Goal: Information Seeking & Learning: Learn about a topic

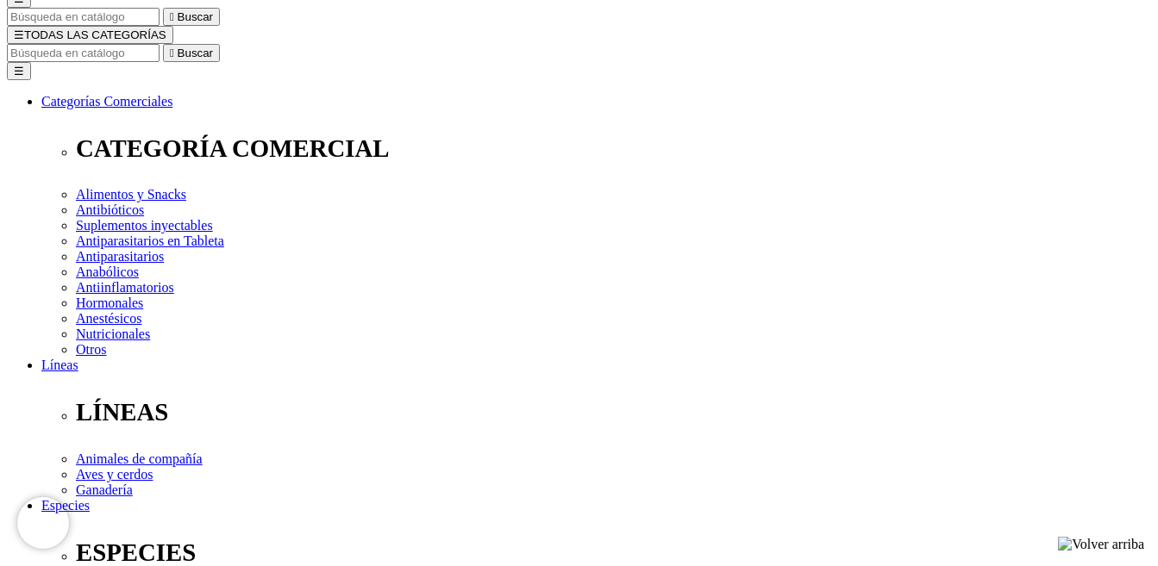
scroll to position [172, 0]
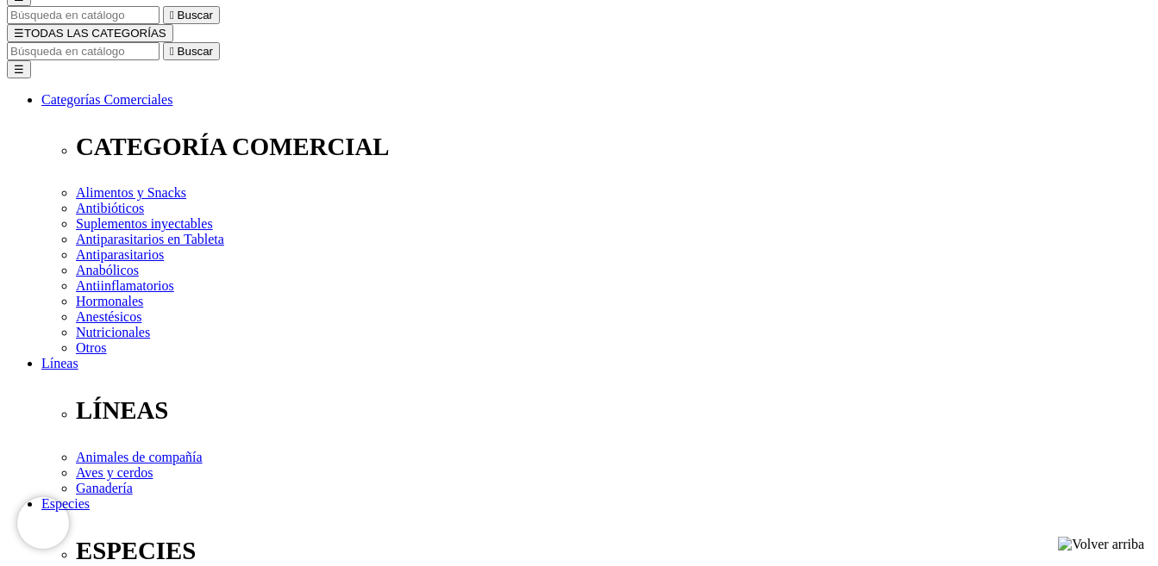
drag, startPoint x: 595, startPoint y: 266, endPoint x: 825, endPoint y: 264, distance: 230.2
copy p "nfusión antibiótica-antiinflamatoria"
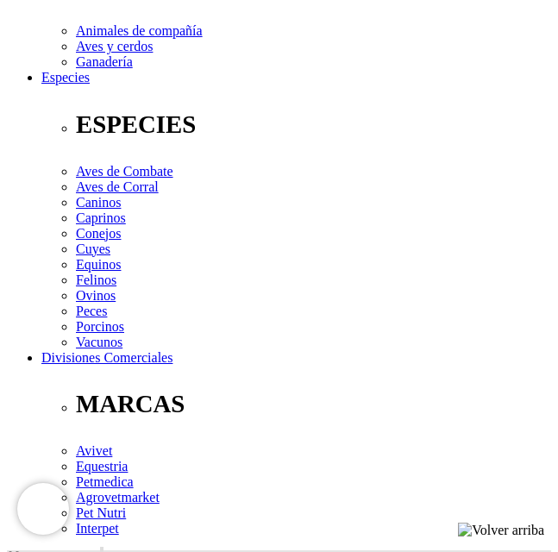
scroll to position [567, 0]
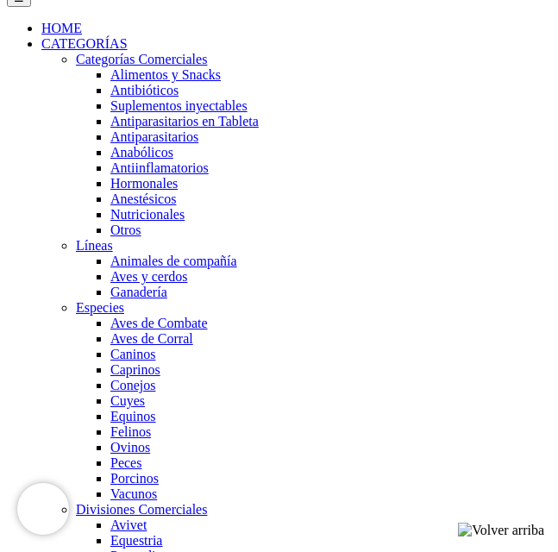
scroll to position [1257, 0]
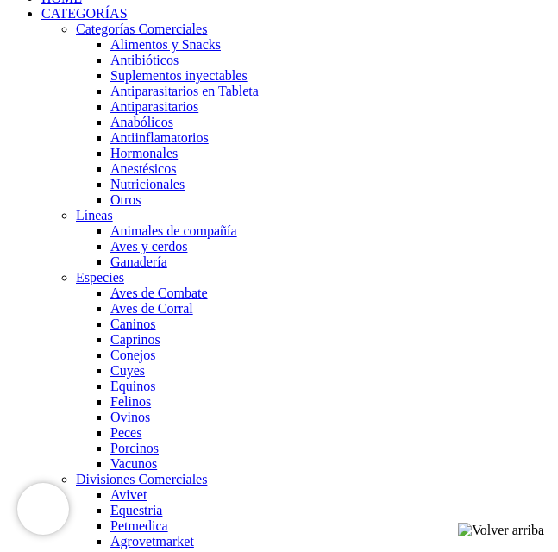
drag, startPoint x: 84, startPoint y: 264, endPoint x: 240, endPoint y: 265, distance: 156.1
copy p "[MEDICAL_DATA] monohidrato"
drag, startPoint x: 340, startPoint y: 262, endPoint x: 125, endPoint y: 288, distance: 216.3
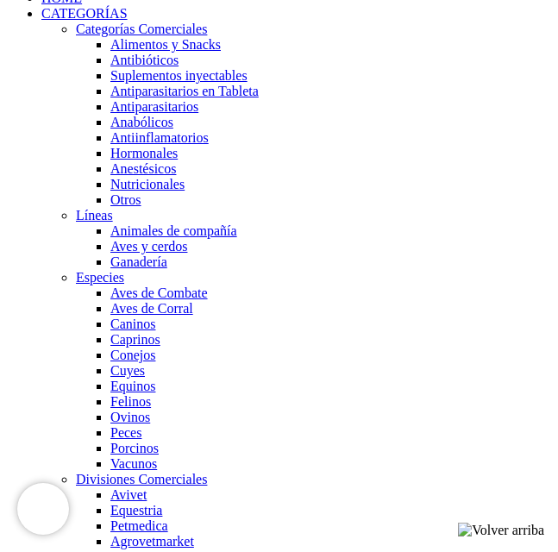
copy p "[MEDICAL_DATA] sulfato"
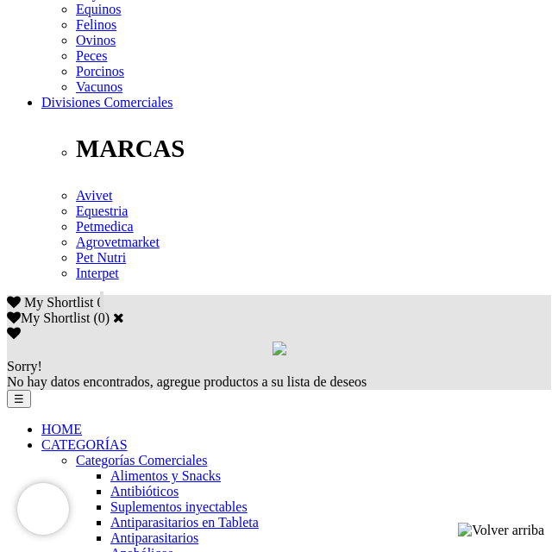
scroll to position [740, 0]
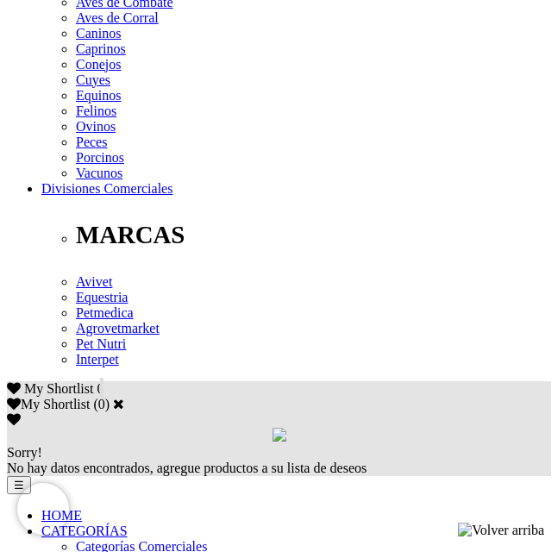
radio input "true"
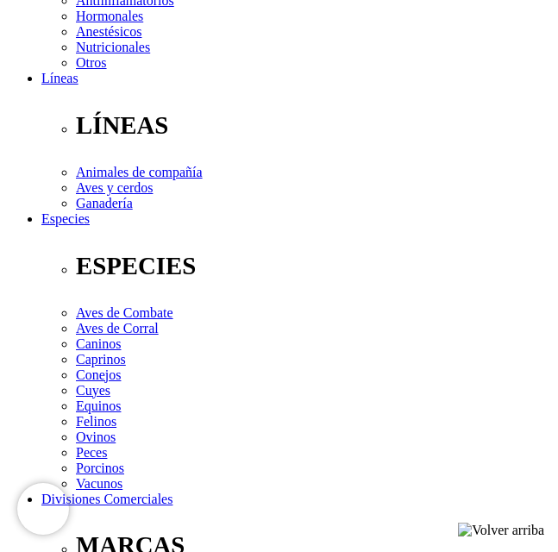
scroll to position [912, 0]
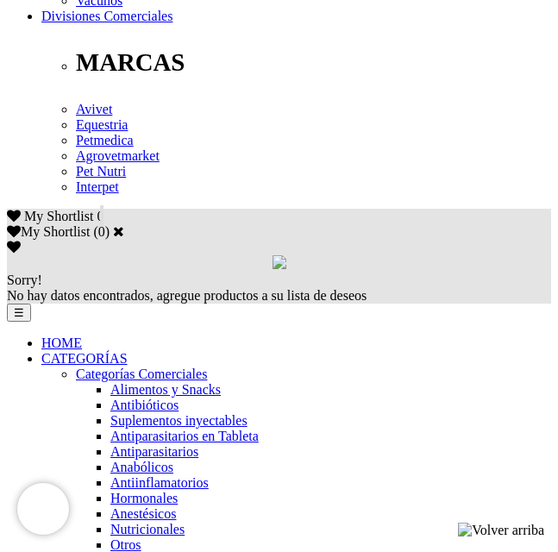
select select "0"
radio input "true"
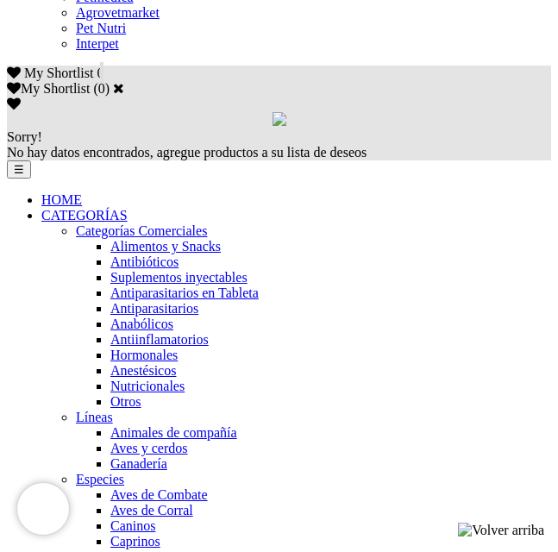
scroll to position [1257, 0]
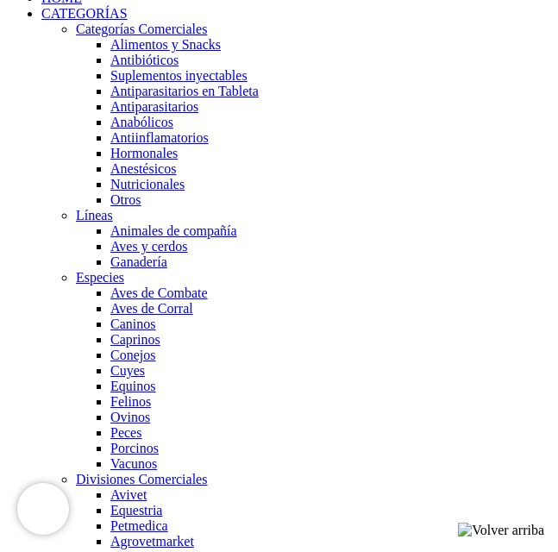
select select "0"
drag, startPoint x: 85, startPoint y: 287, endPoint x: 452, endPoint y: 325, distance: 369.3
copy div "Bovinos: 1 jeringa/cuarto afectado cada 12 a 24 horas durante 2 días o hasta la…"
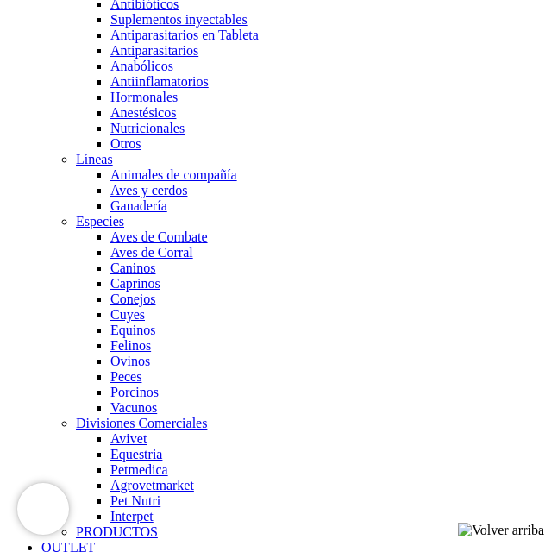
scroll to position [1343, 0]
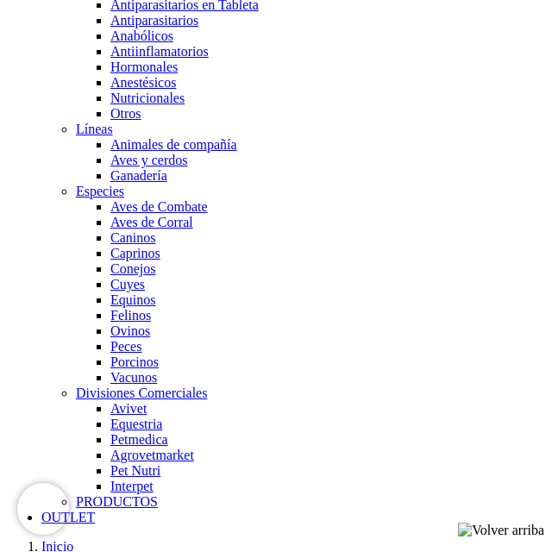
drag, startPoint x: 85, startPoint y: 216, endPoint x: 357, endPoint y: 240, distance: 273.5
copy p "Para el tratamiento de las [MEDICAL_DATA] en bovinos, ovinos y caprinos en prod…"
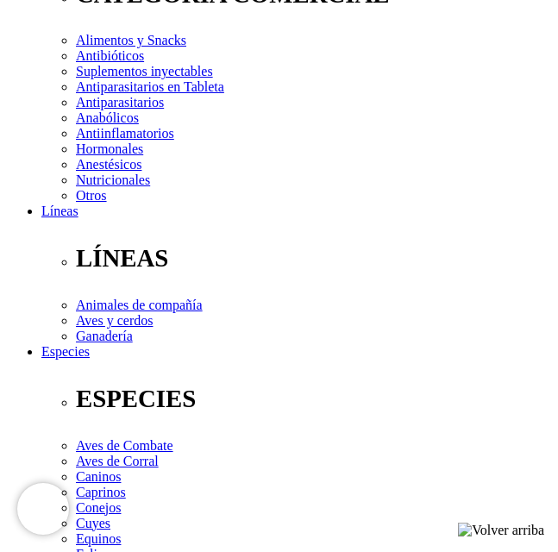
scroll to position [228, 0]
